Goal: Navigation & Orientation: Go to known website

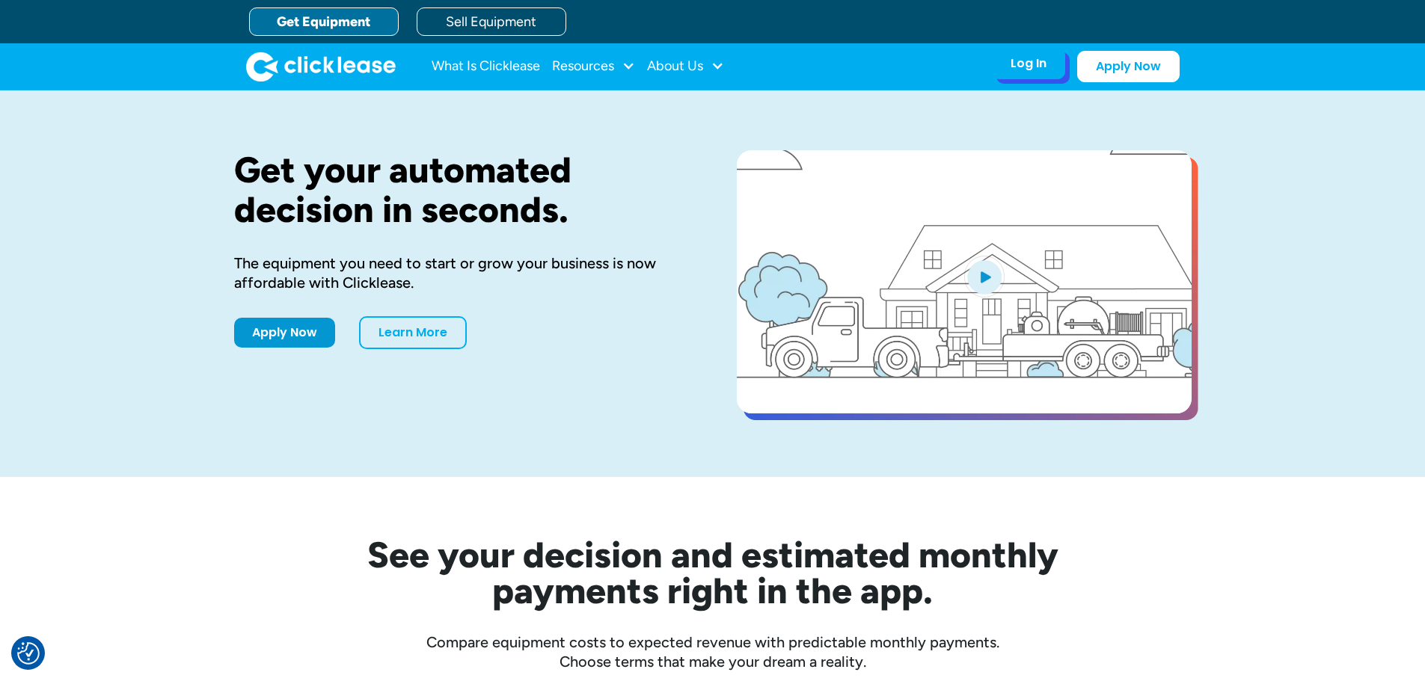
click at [1018, 56] on div "Log In" at bounding box center [1029, 63] width 36 height 15
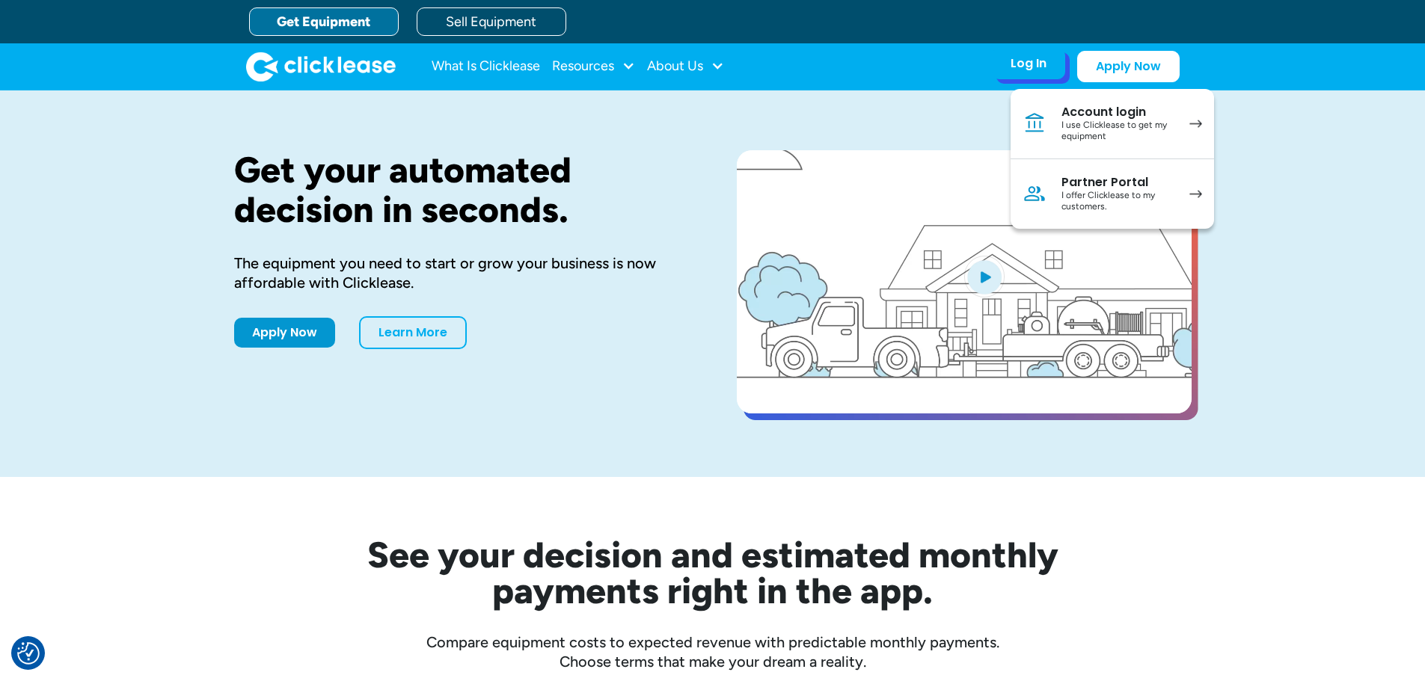
click at [1094, 178] on div "Partner Portal" at bounding box center [1117, 182] width 113 height 15
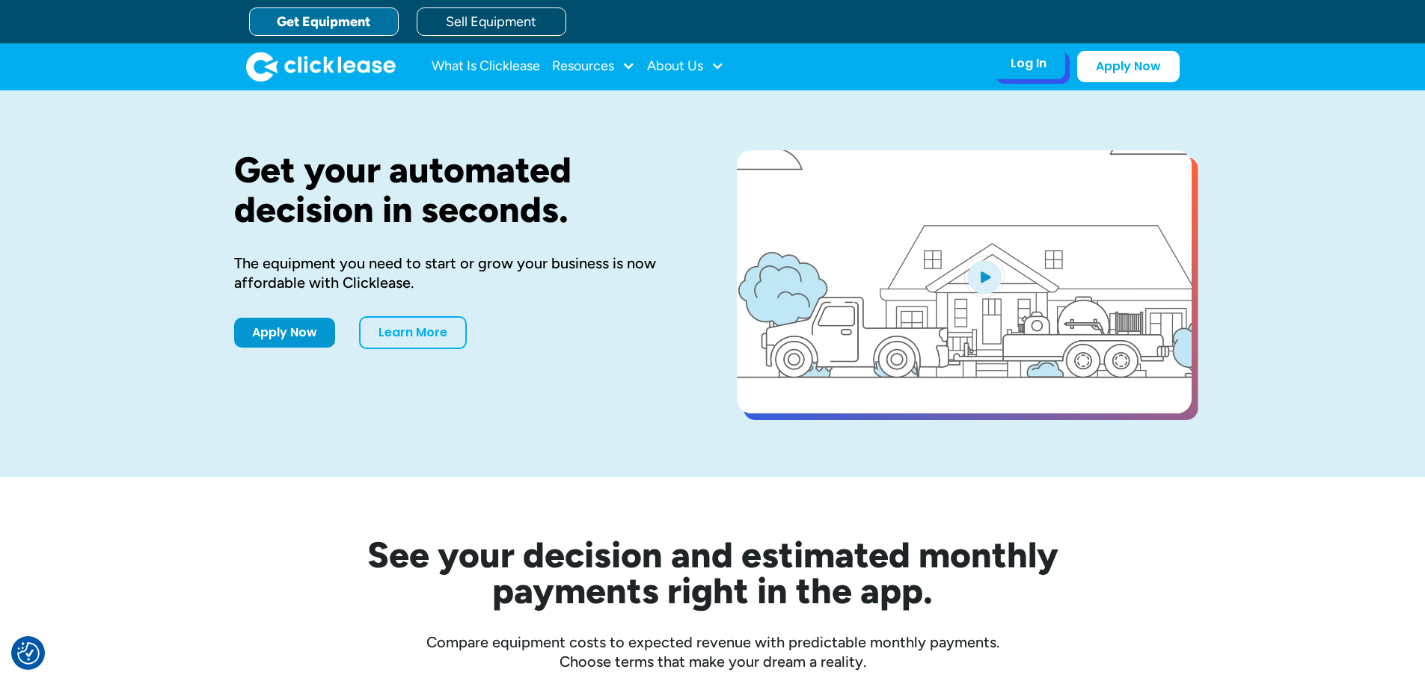
click at [1049, 72] on div "Log In Account login I use Clicklease to get my equipment Partner Portal I offe…" at bounding box center [1028, 63] width 73 height 31
click at [1049, 75] on div "Log In Account login I use Clicklease to get my equipment Partner Portal I offe…" at bounding box center [1028, 63] width 73 height 31
click at [1038, 64] on div "Log In" at bounding box center [1029, 63] width 36 height 15
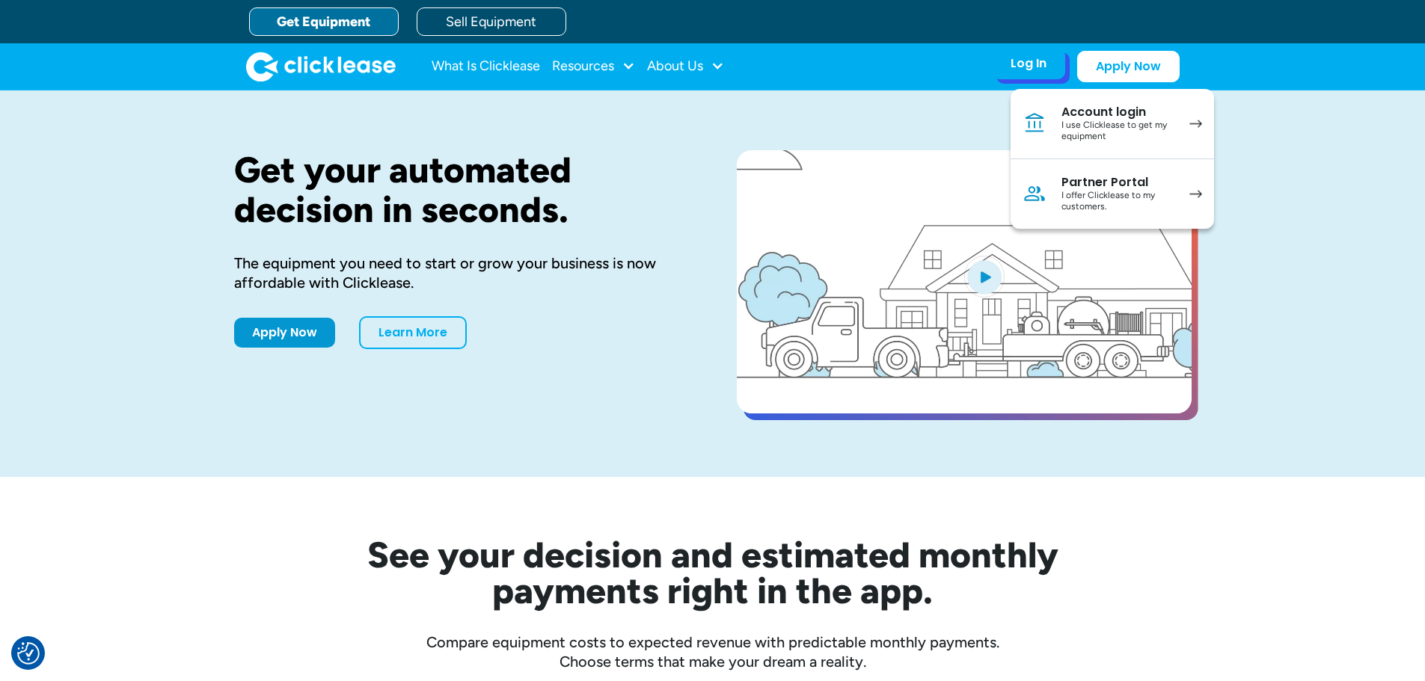
click at [1063, 193] on div "I offer Clicklease to my customers." at bounding box center [1117, 201] width 113 height 23
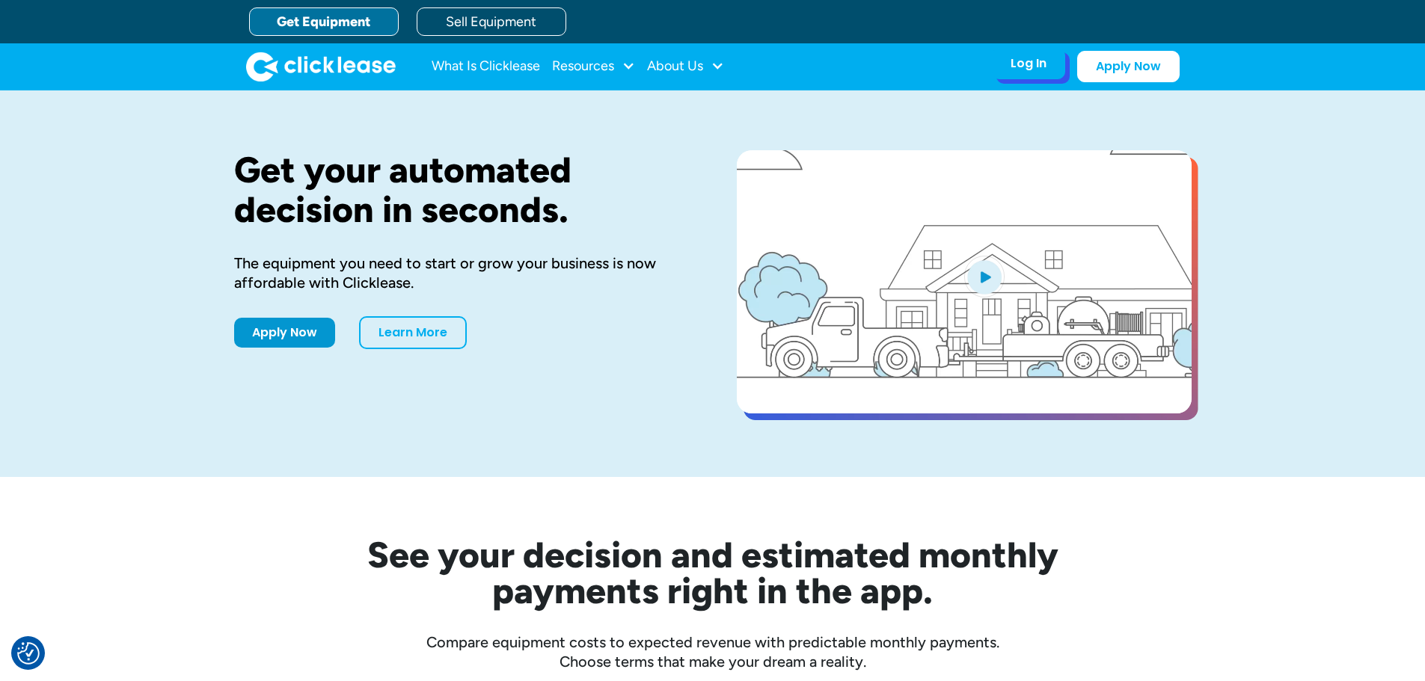
drag, startPoint x: 1033, startPoint y: 61, endPoint x: 1005, endPoint y: 52, distance: 29.8
click at [1005, 52] on div "Log In Account login I use Clicklease to get my equipment Partner Portal I offe…" at bounding box center [1028, 63] width 73 height 31
click at [1049, 65] on div "Log In Account login I use Clicklease to get my equipment Partner Portal I offe…" at bounding box center [1028, 63] width 73 height 31
click at [1030, 67] on div "Log In" at bounding box center [1029, 63] width 36 height 15
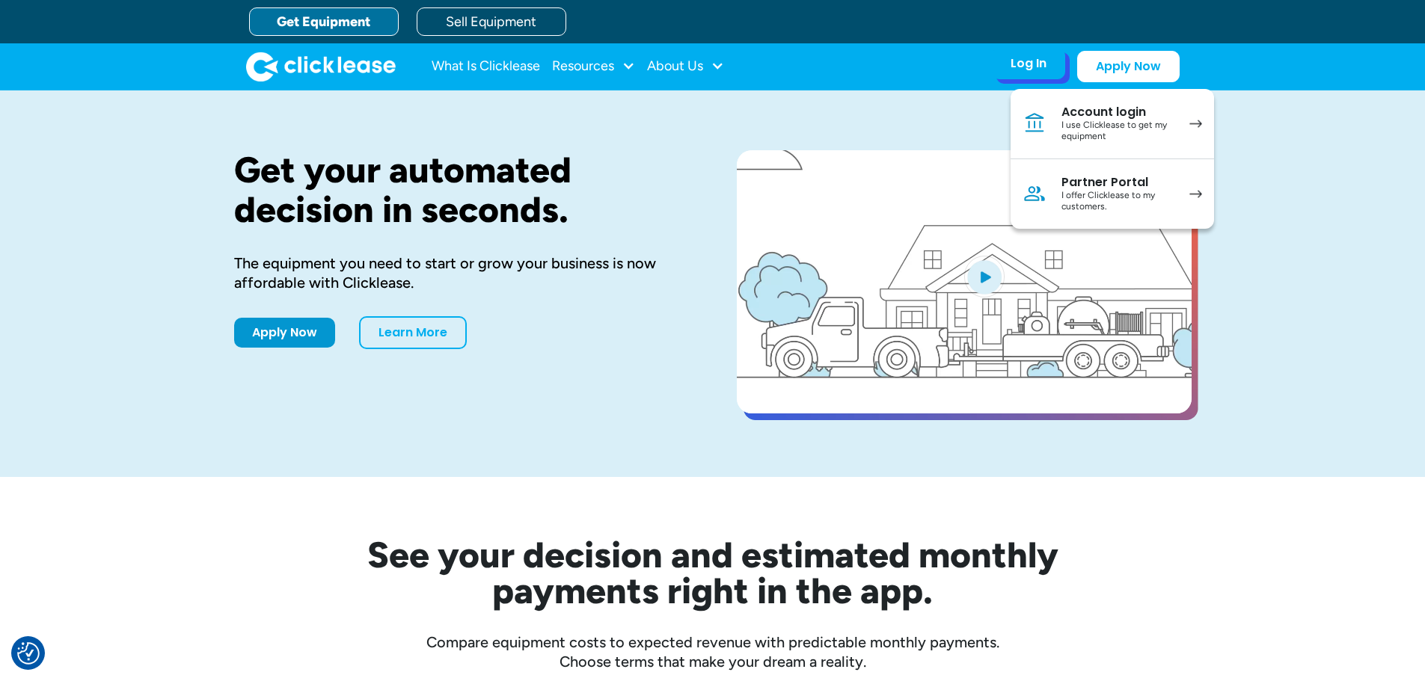
click at [1082, 199] on div "I offer Clicklease to my customers." at bounding box center [1117, 201] width 113 height 23
